Goal: Information Seeking & Learning: Find specific page/section

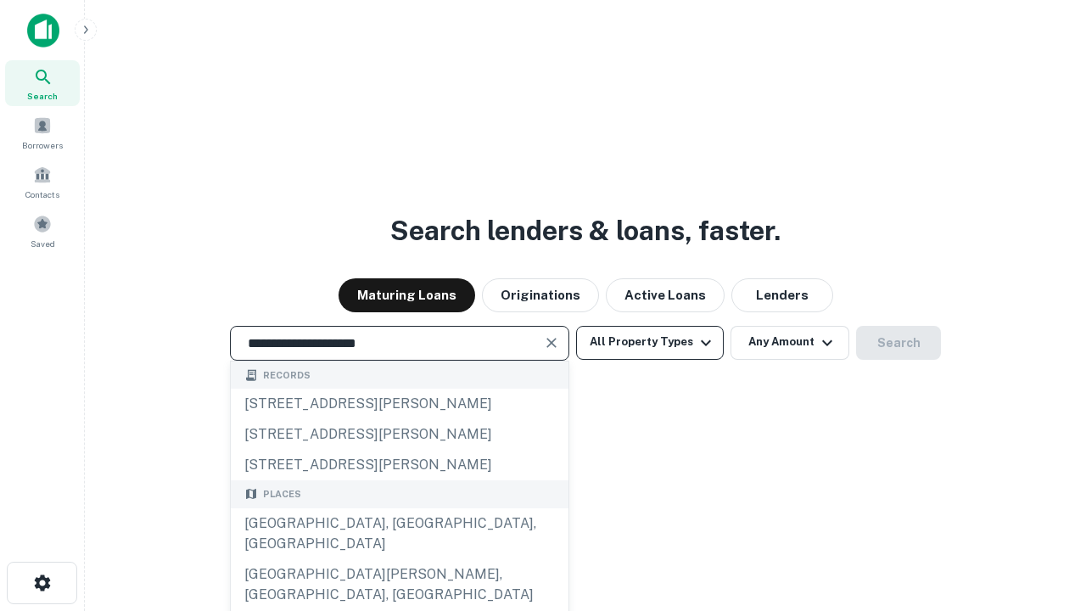
click at [399, 559] on div "[GEOGRAPHIC_DATA], [GEOGRAPHIC_DATA], [GEOGRAPHIC_DATA]" at bounding box center [400, 533] width 338 height 51
click at [650, 342] on button "All Property Types" at bounding box center [650, 343] width 148 height 34
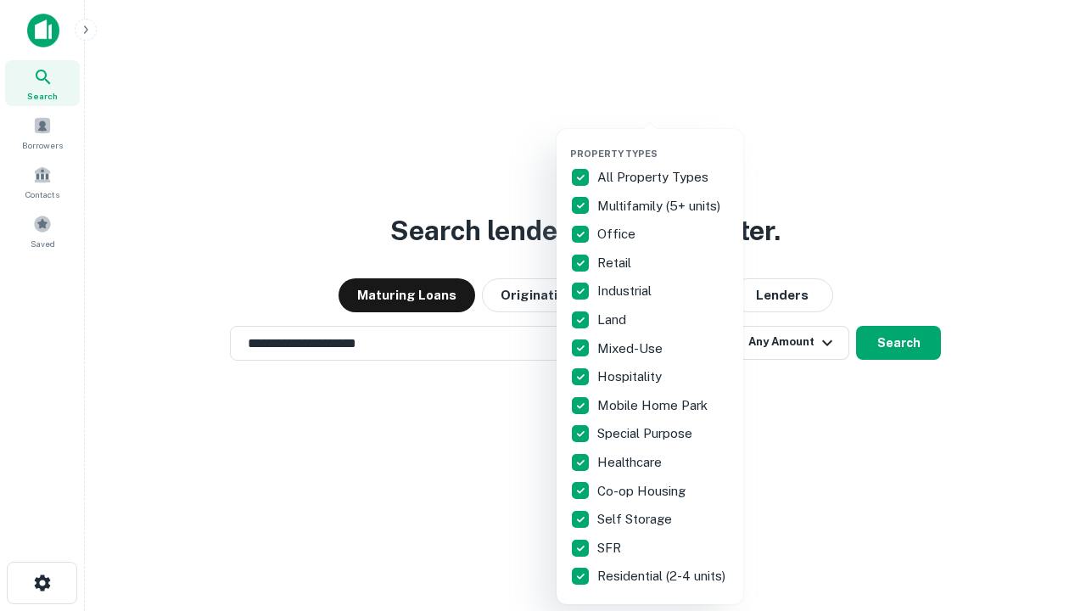
type input "**********"
click at [664, 143] on button "button" at bounding box center [663, 143] width 187 height 1
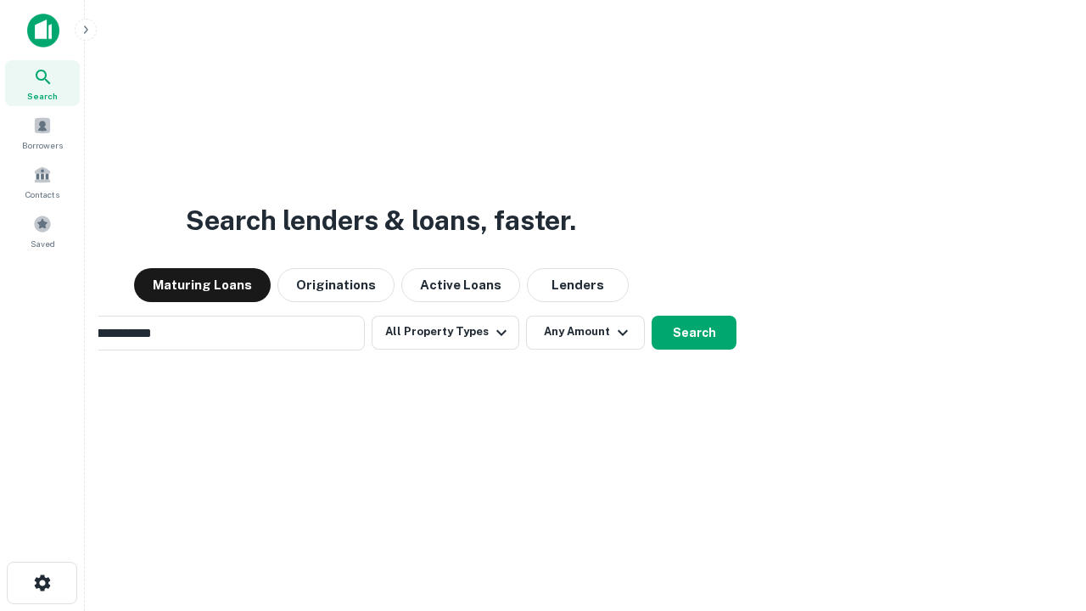
scroll to position [26, 0]
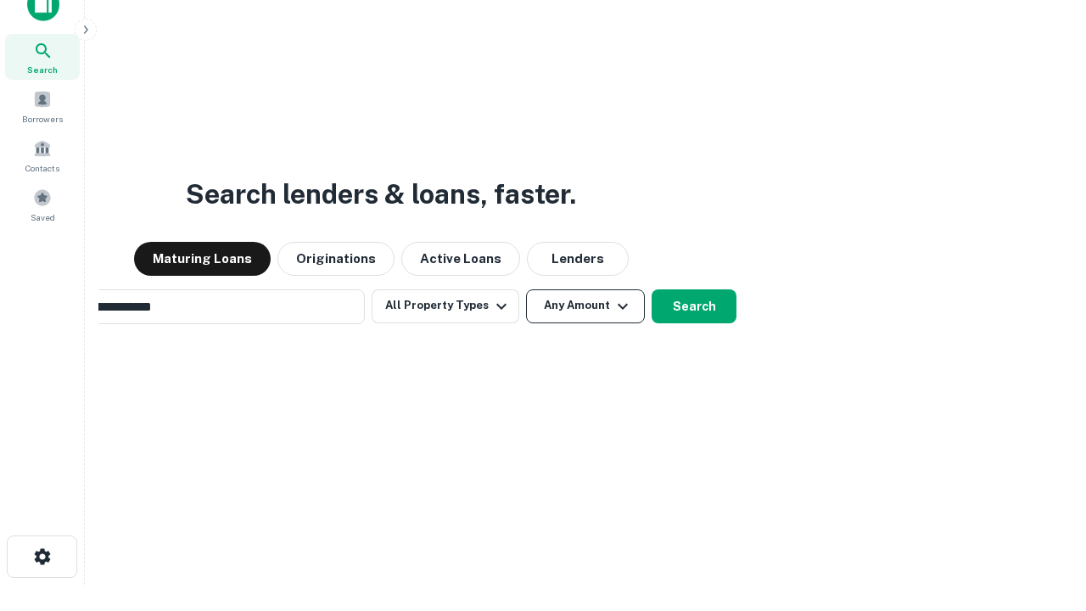
click at [526, 289] on button "Any Amount" at bounding box center [585, 306] width 119 height 34
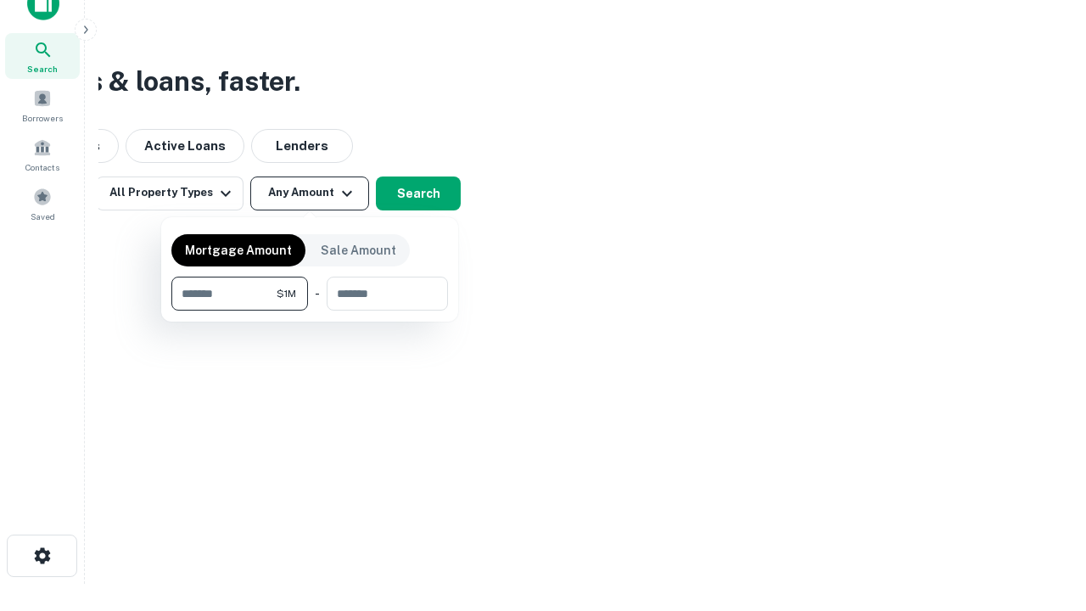
type input "*******"
click at [310, 311] on button "button" at bounding box center [309, 311] width 277 height 1
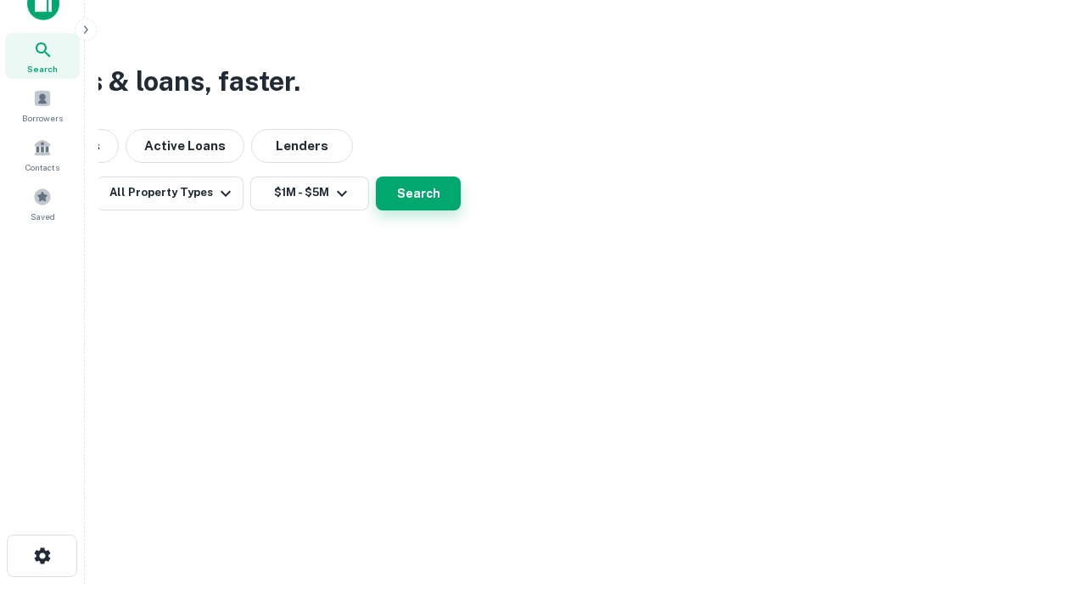
click at [461, 210] on button "Search" at bounding box center [418, 194] width 85 height 34
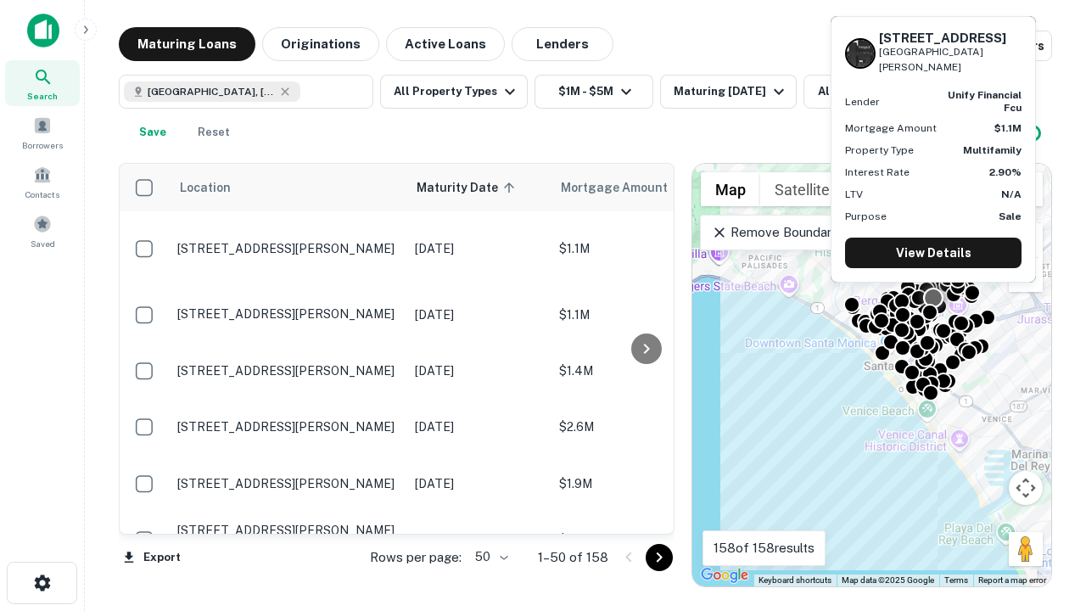
click at [489, 557] on body "Search Borrowers Contacts Saved Maturing Loans Originations Active Loans Lender…" at bounding box center [543, 305] width 1086 height 611
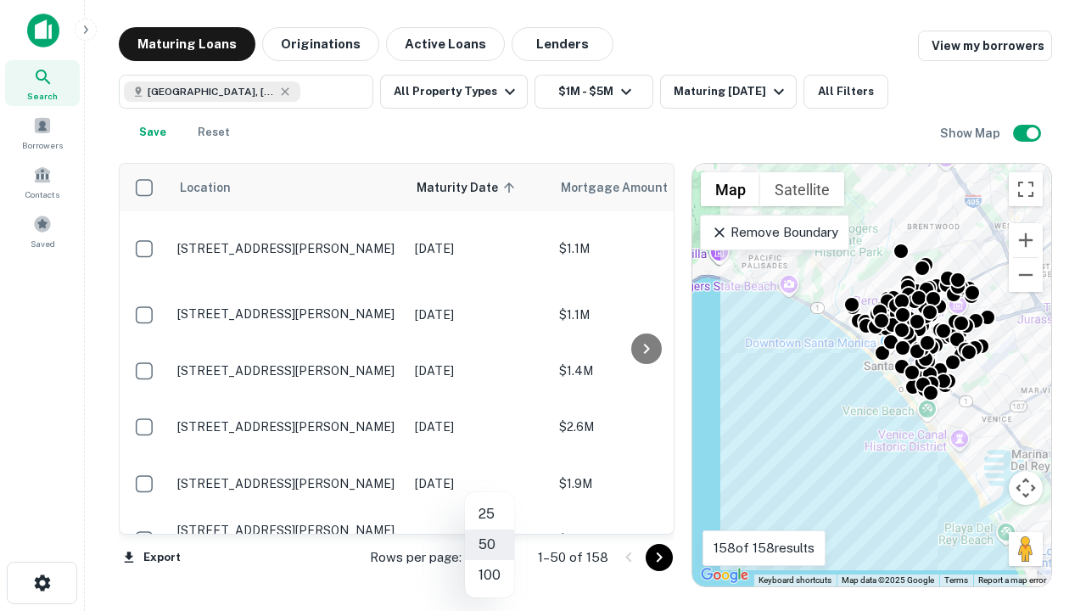
click at [490, 514] on li "25" at bounding box center [489, 514] width 49 height 31
